Goal: Information Seeking & Learning: Learn about a topic

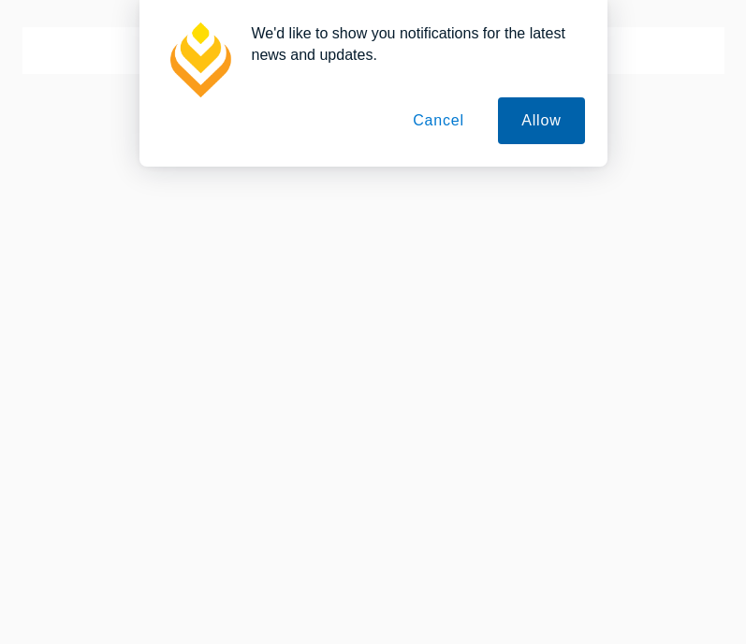
click at [530, 136] on button "Allow" at bounding box center [541, 120] width 86 height 47
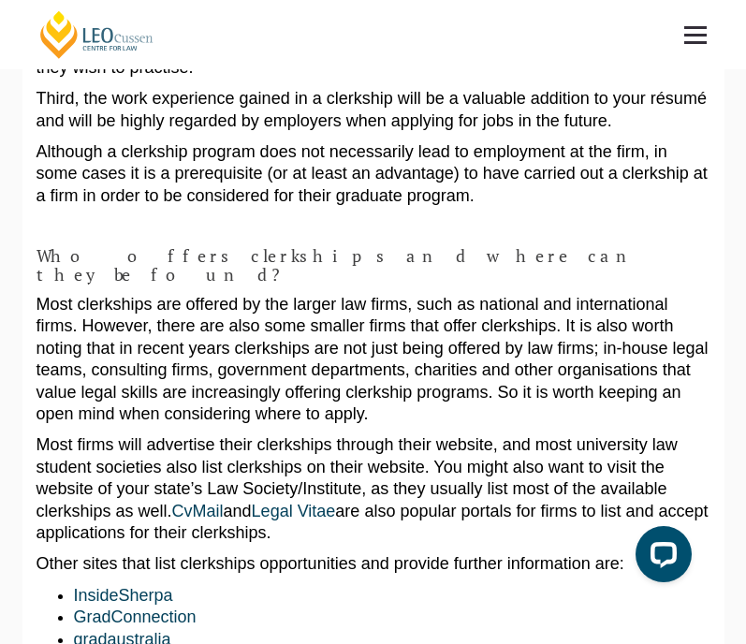
scroll to position [875, 0]
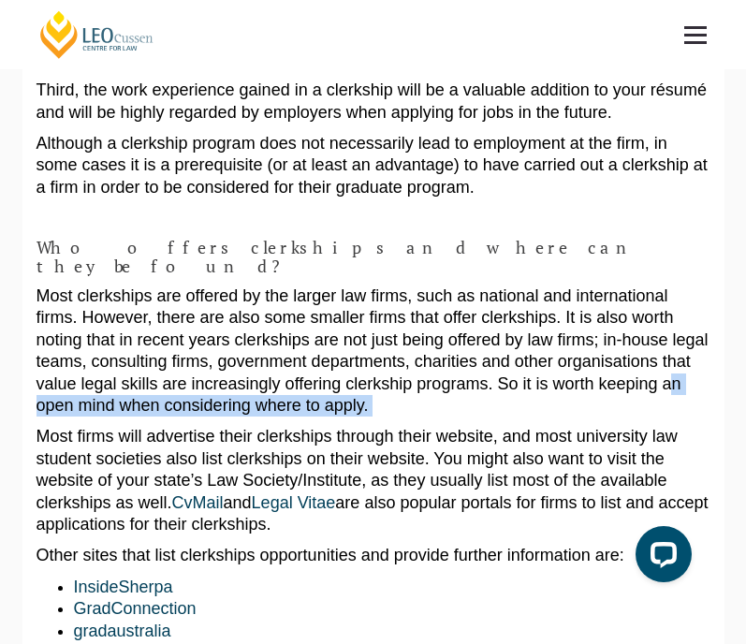
drag, startPoint x: 482, startPoint y: 361, endPoint x: 476, endPoint y: 305, distance: 56.6
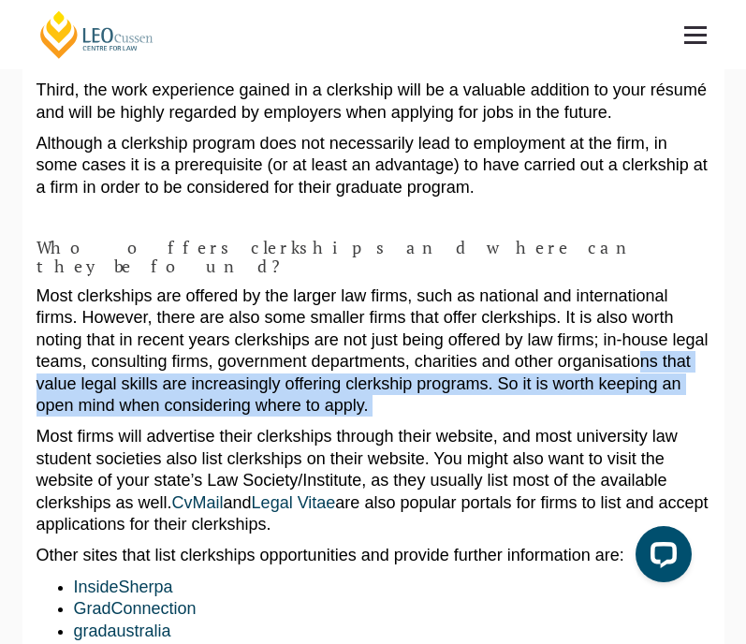
click at [476, 305] on p "Most clerkships are offered by the larger law firms, such as national and inter…" at bounding box center [374, 351] width 674 height 131
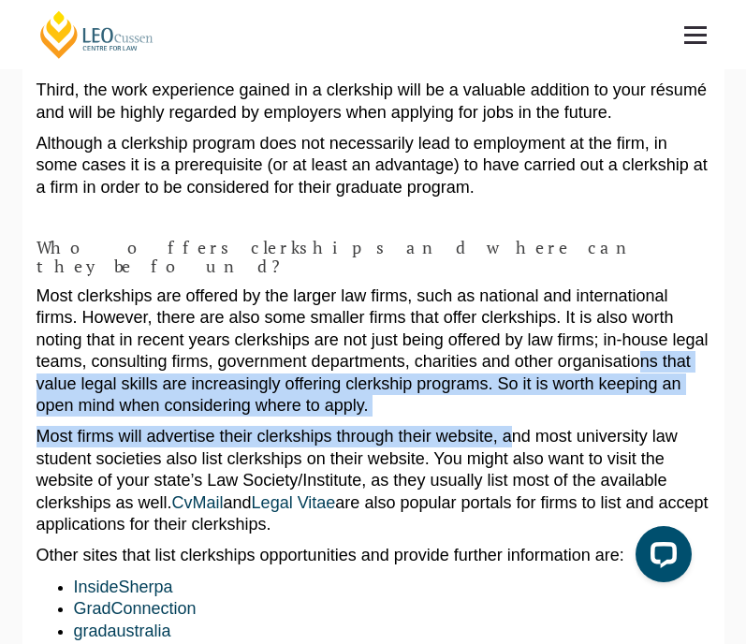
drag, startPoint x: 476, startPoint y: 305, endPoint x: 475, endPoint y: 387, distance: 81.5
click at [475, 426] on p "Most firms will advertise their clerkships through their website, and most univ…" at bounding box center [374, 481] width 674 height 110
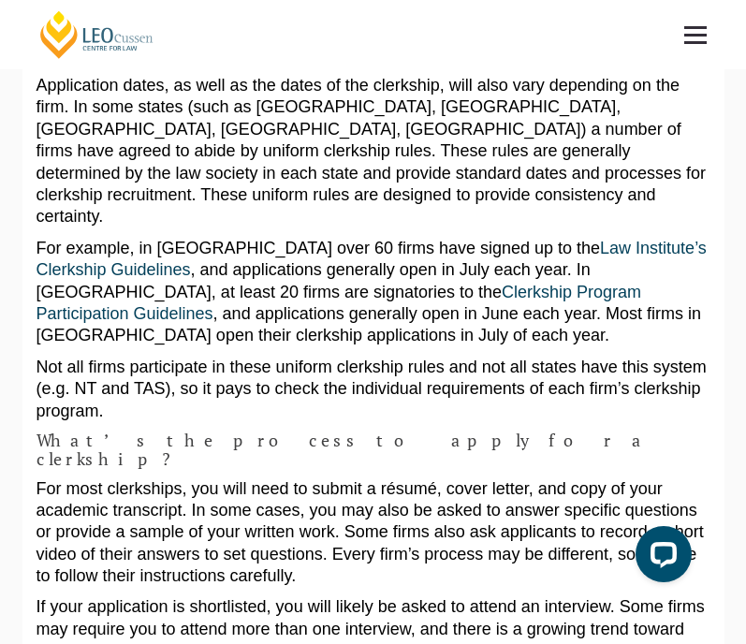
scroll to position [1608, 0]
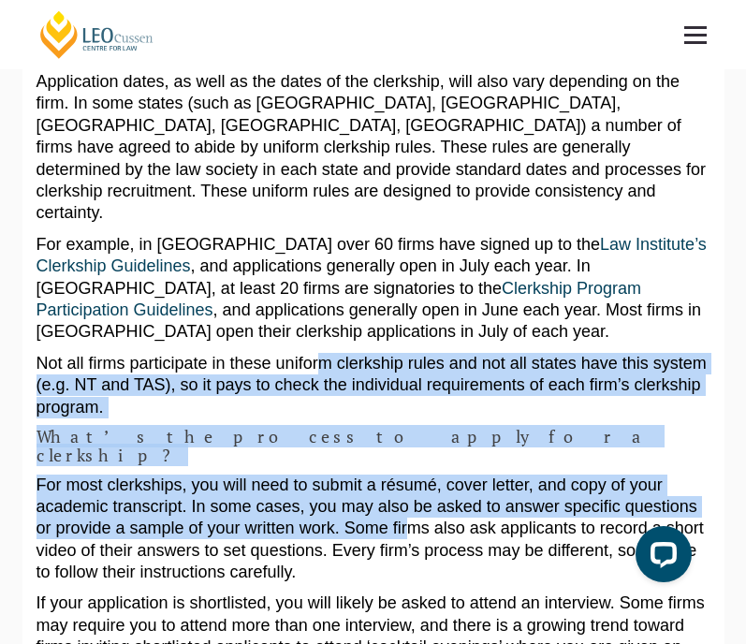
drag, startPoint x: 299, startPoint y: 210, endPoint x: 302, endPoint y: 337, distance: 127.4
click at [302, 336] on div "A clerkship can be a great way to sample life in a law firm and can even be a s…" at bounding box center [374, 436] width 674 height 3603
click at [302, 475] on p "For most clerkships, you will need to submit a résumé, cover letter, and copy o…" at bounding box center [374, 530] width 674 height 110
drag, startPoint x: 302, startPoint y: 337, endPoint x: 309, endPoint y: 195, distance: 142.5
click at [309, 195] on div "A clerkship can be a great way to sample life in a law firm and can even be a s…" at bounding box center [374, 436] width 674 height 3603
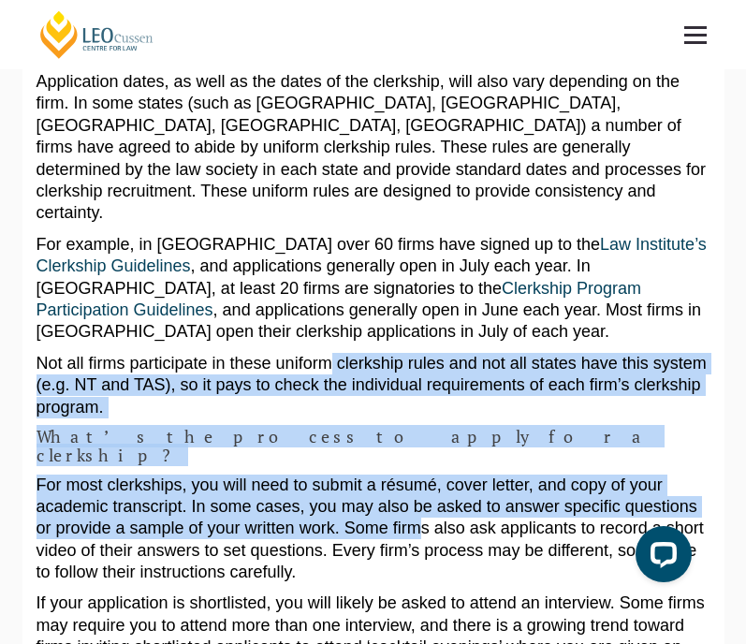
click at [309, 353] on p "Not all firms participate in these uniform clerkship rules and not all states h…" at bounding box center [374, 386] width 674 height 66
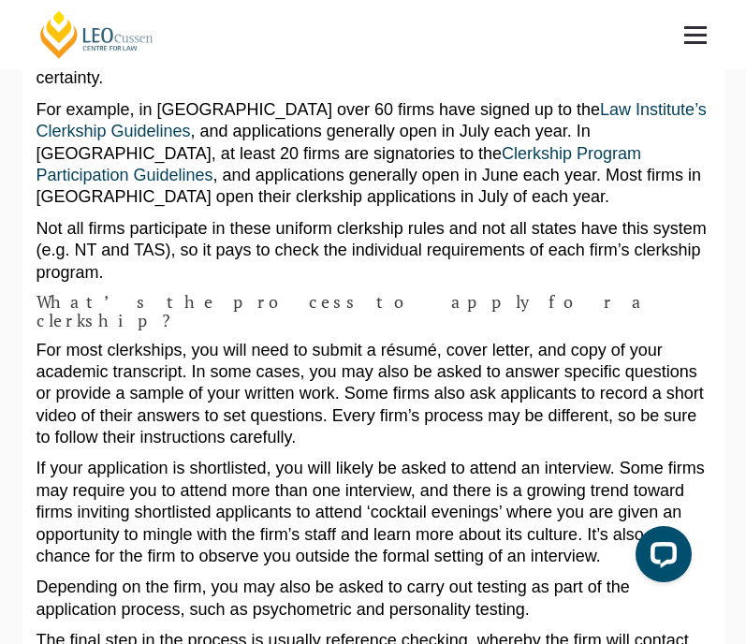
scroll to position [1746, 0]
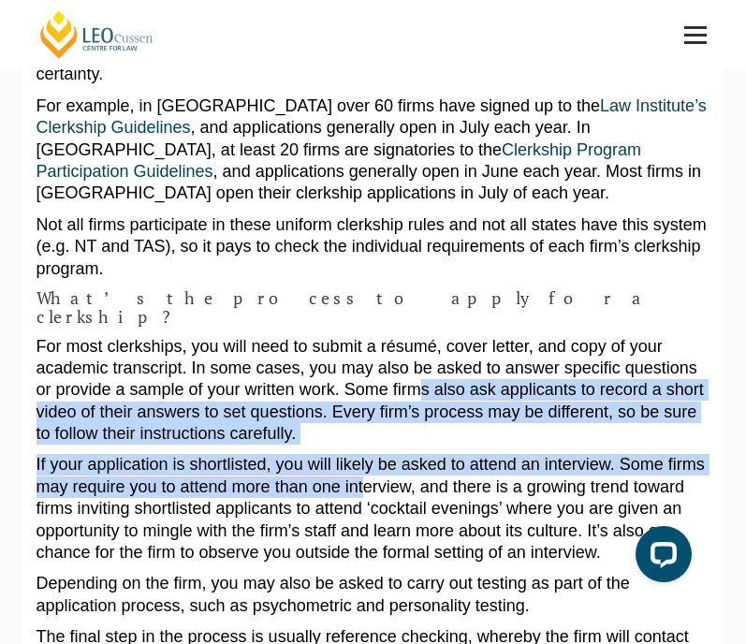
drag, startPoint x: 309, startPoint y: 195, endPoint x: 316, endPoint y: 304, distance: 109.8
click at [315, 303] on div "A clerkship can be a great way to sample life in a law firm and can even be a s…" at bounding box center [374, 297] width 674 height 3603
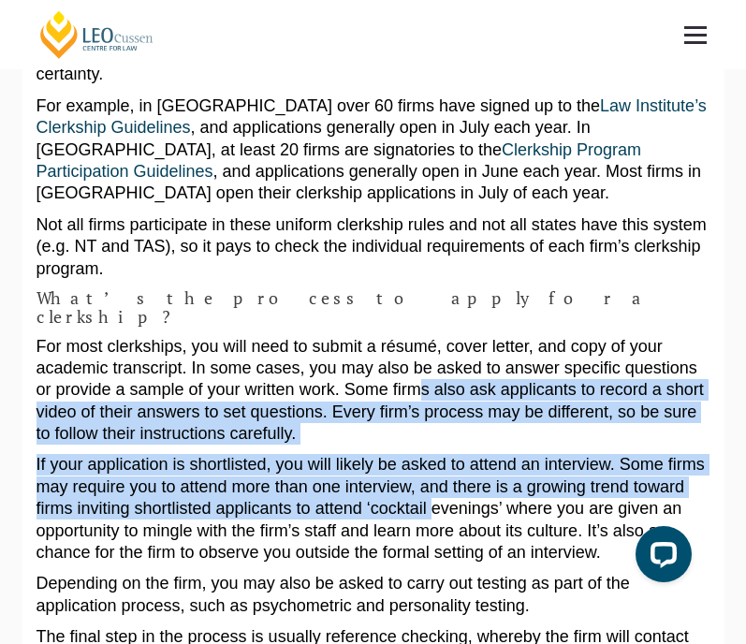
click at [316, 454] on p "If your application is shortlisted, you will likely be asked to attend an inter…" at bounding box center [374, 509] width 674 height 110
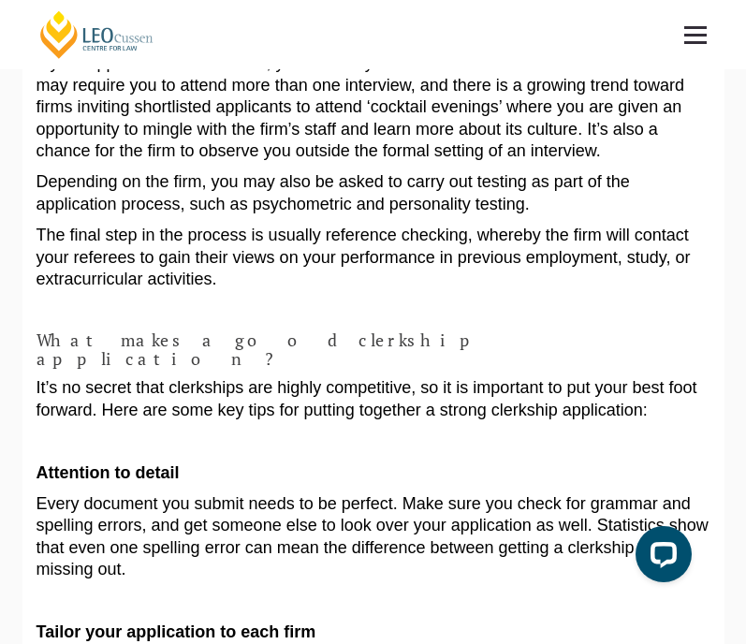
scroll to position [2150, 0]
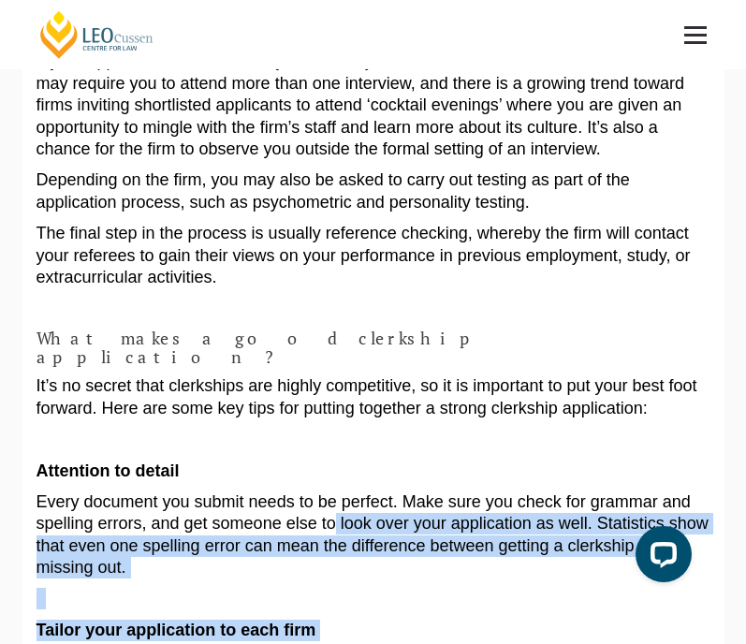
drag, startPoint x: 316, startPoint y: 304, endPoint x: 328, endPoint y: 463, distance: 158.7
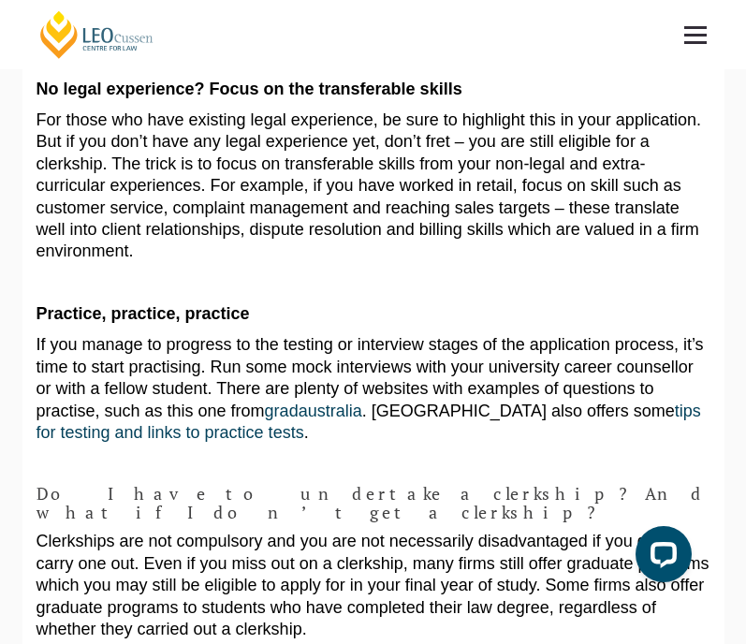
scroll to position [3013, 0]
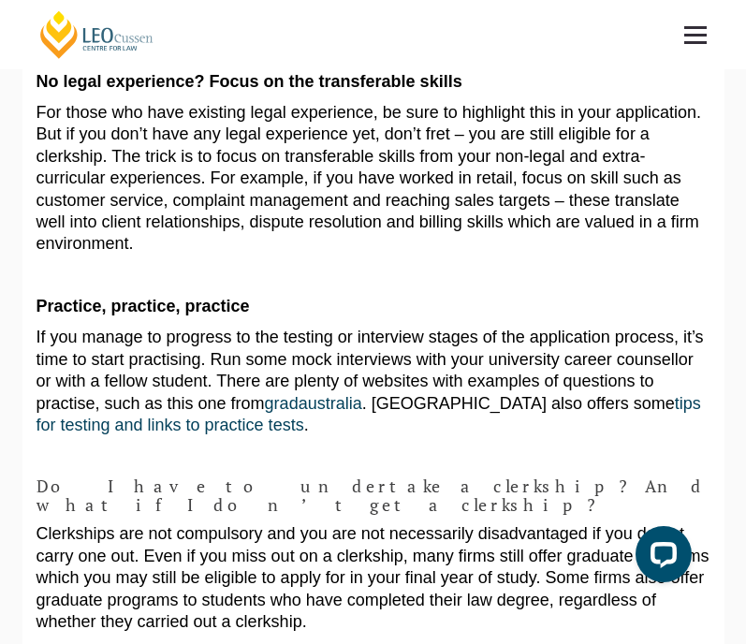
drag, startPoint x: 328, startPoint y: 463, endPoint x: 329, endPoint y: 359, distance: 103.9
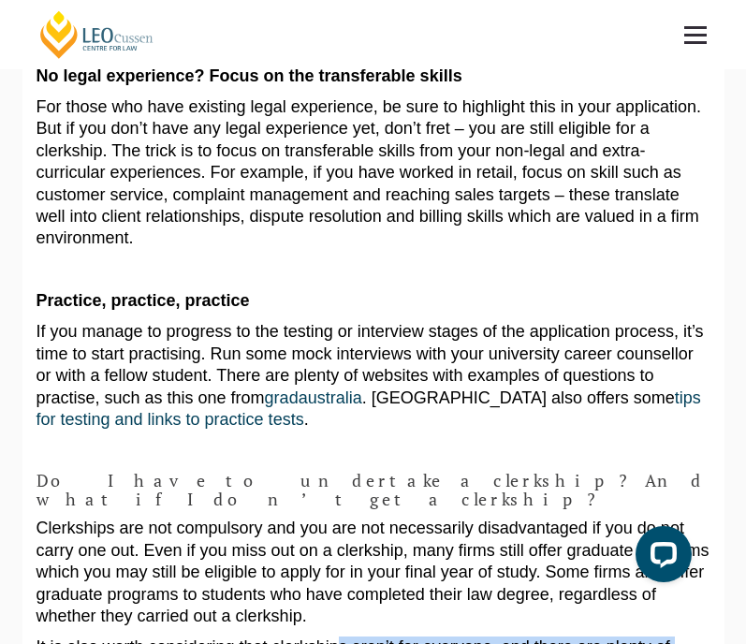
drag, startPoint x: 320, startPoint y: 322, endPoint x: 321, endPoint y: 452, distance: 130.2
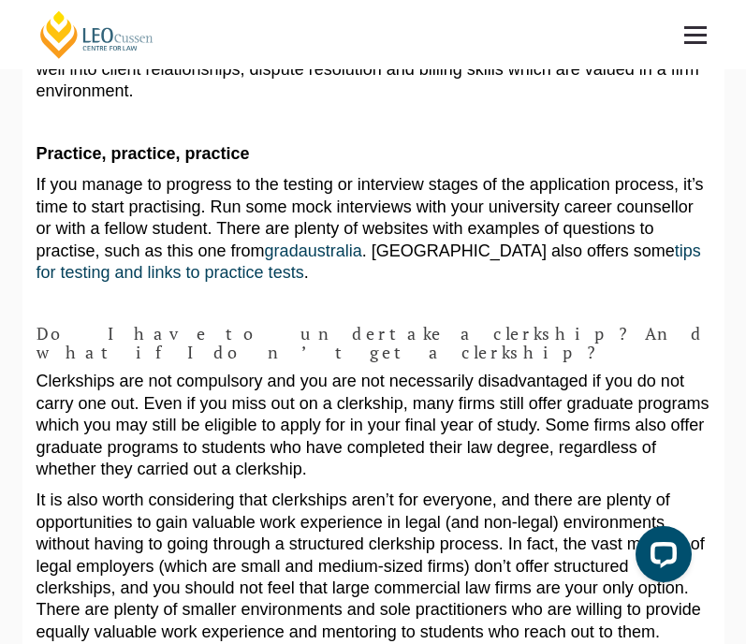
scroll to position [3173, 0]
